Goal: Information Seeking & Learning: Learn about a topic

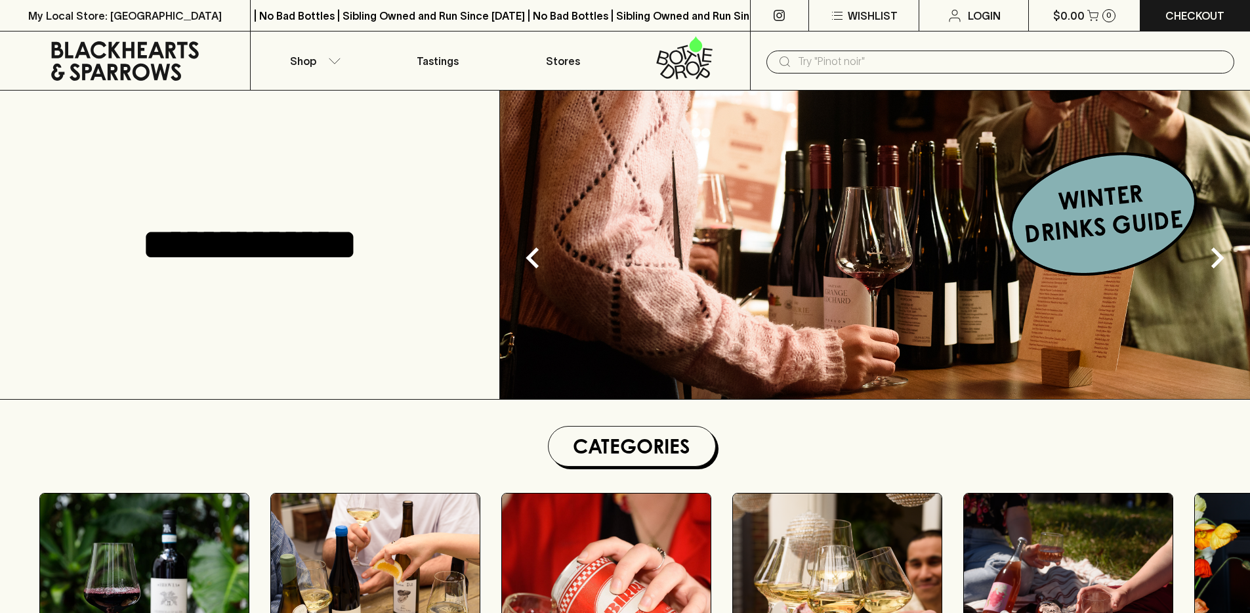
click at [754, 222] on img at bounding box center [875, 245] width 750 height 308
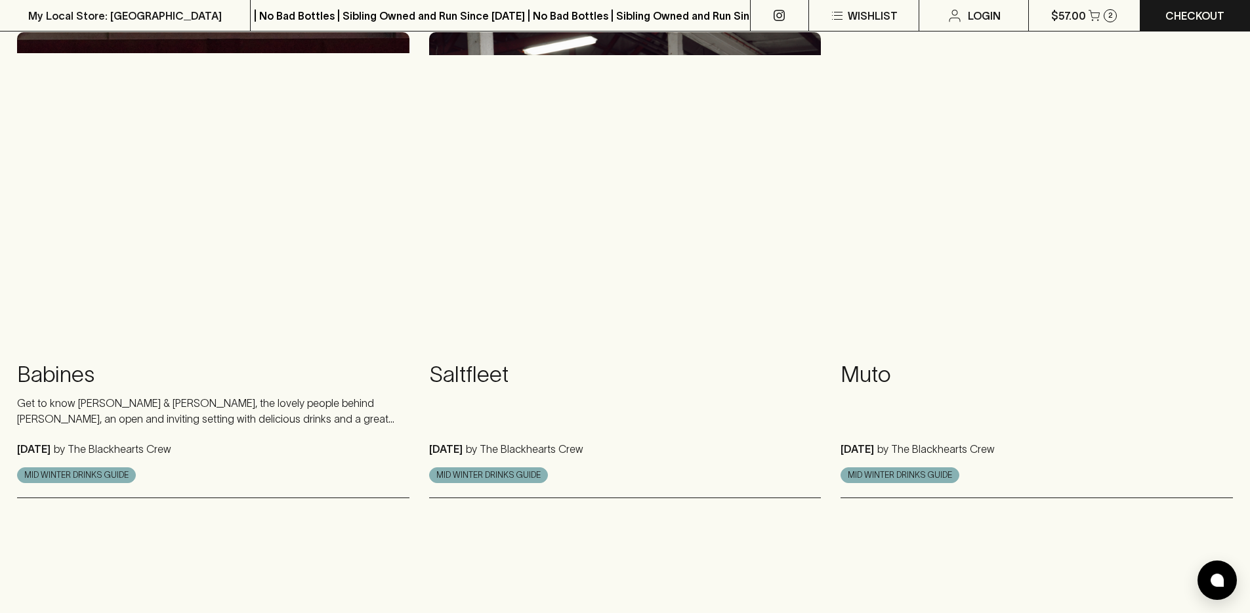
scroll to position [636, 0]
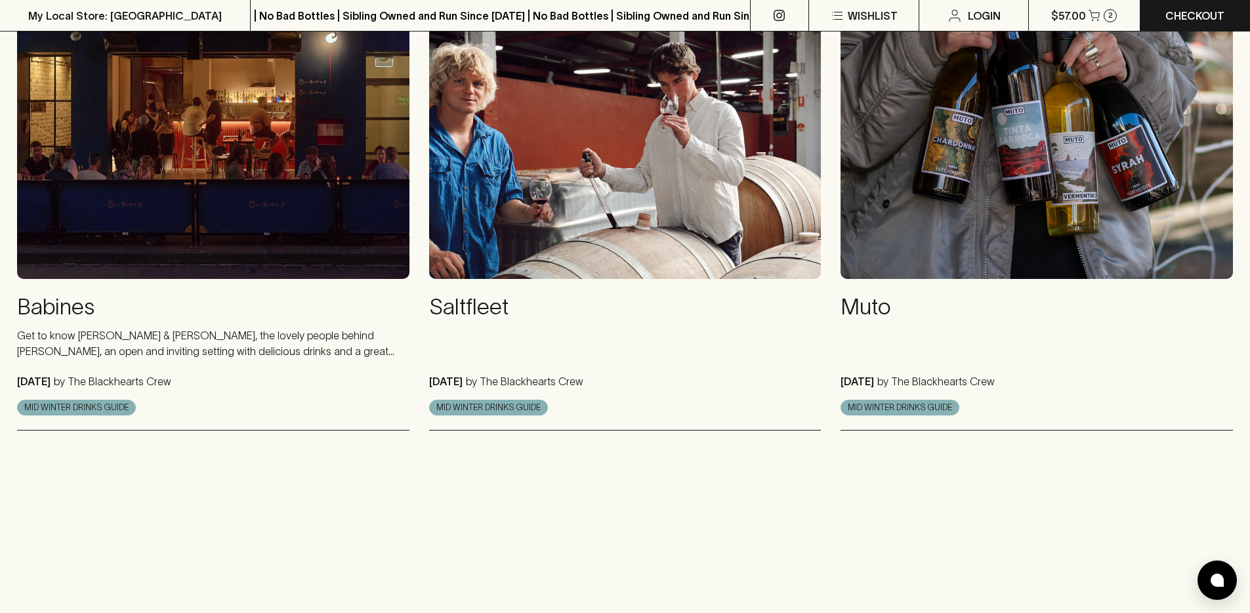
click at [302, 199] on img at bounding box center [213, 122] width 392 height 314
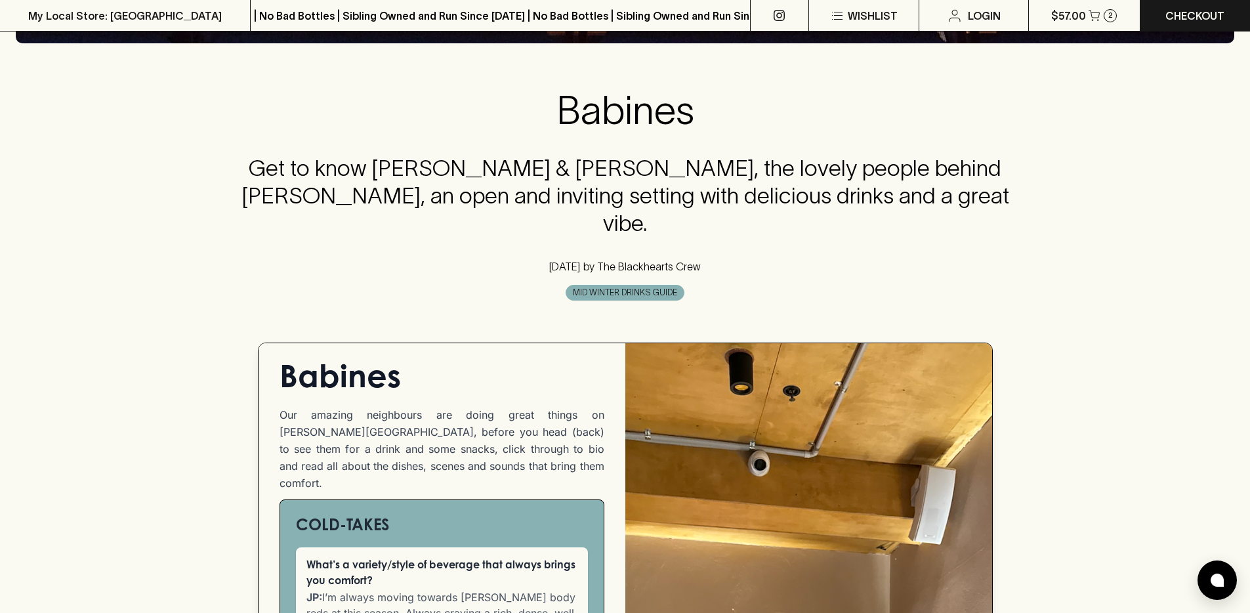
scroll to position [477, 0]
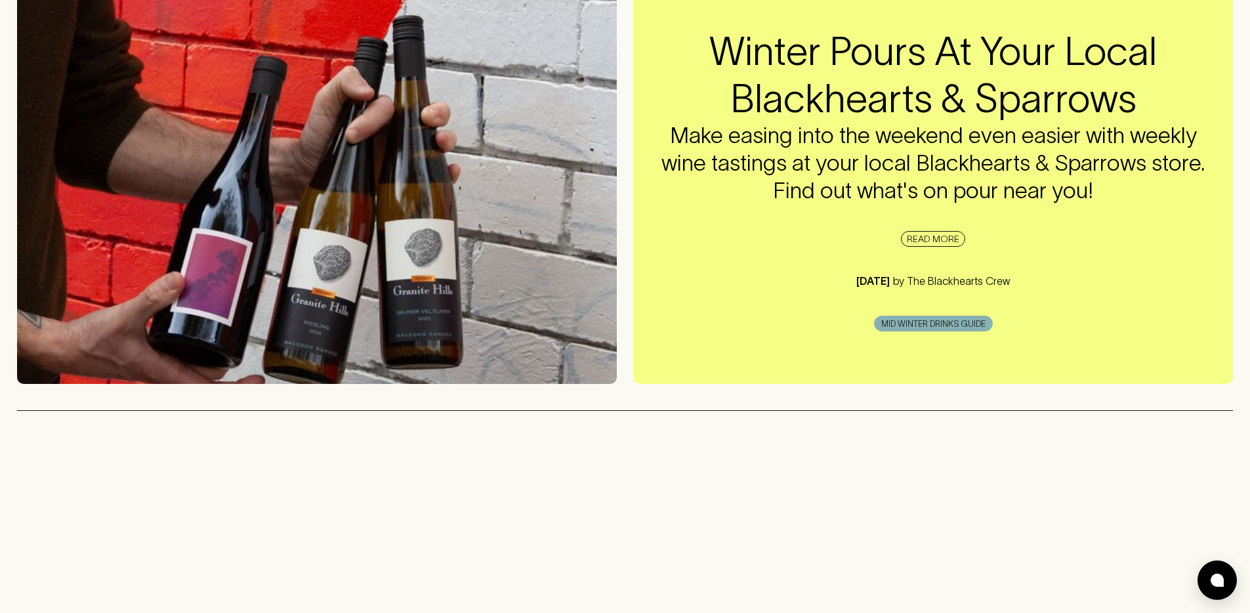
scroll to position [508, 0]
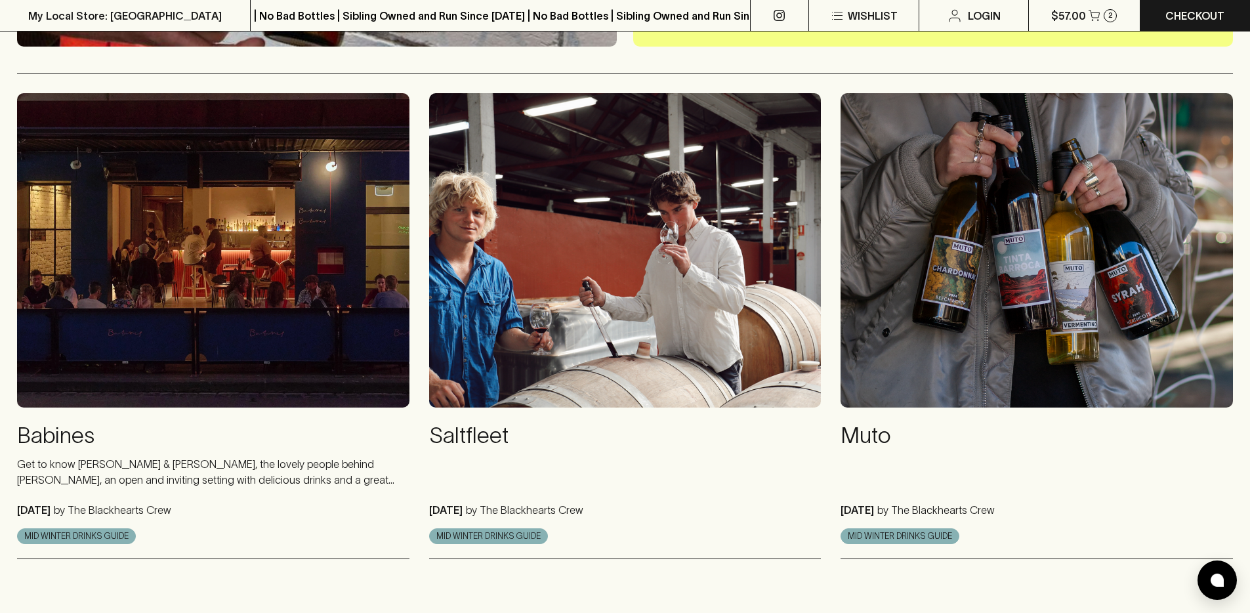
click at [616, 269] on img at bounding box center [625, 250] width 392 height 314
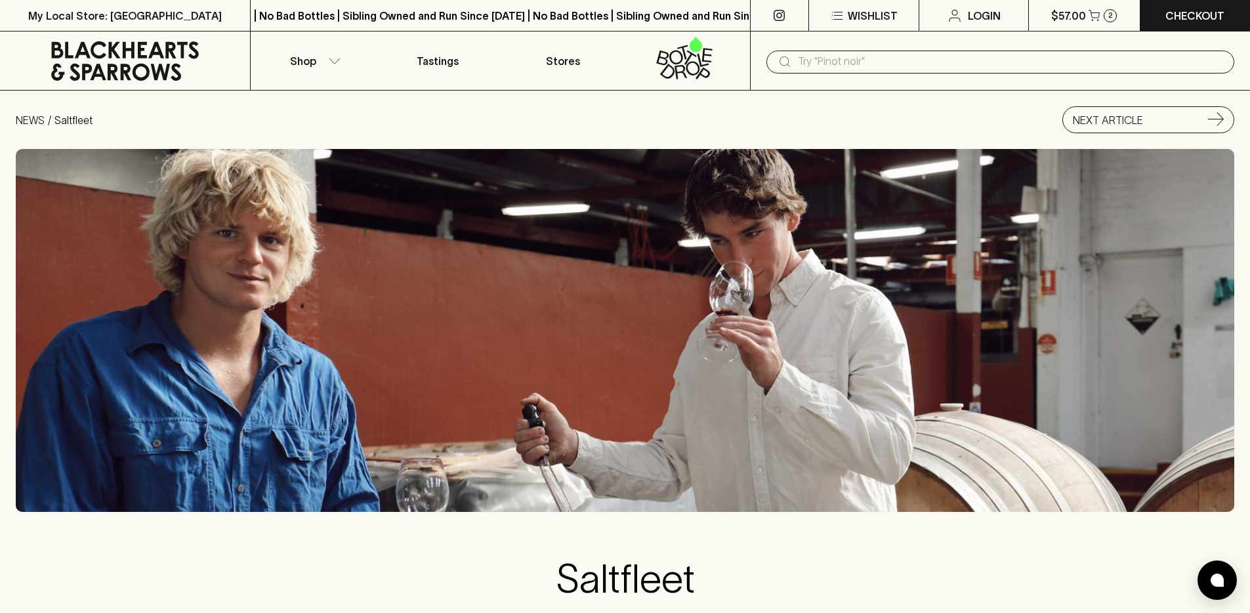
scroll to position [615, 0]
